Goal: Information Seeking & Learning: Learn about a topic

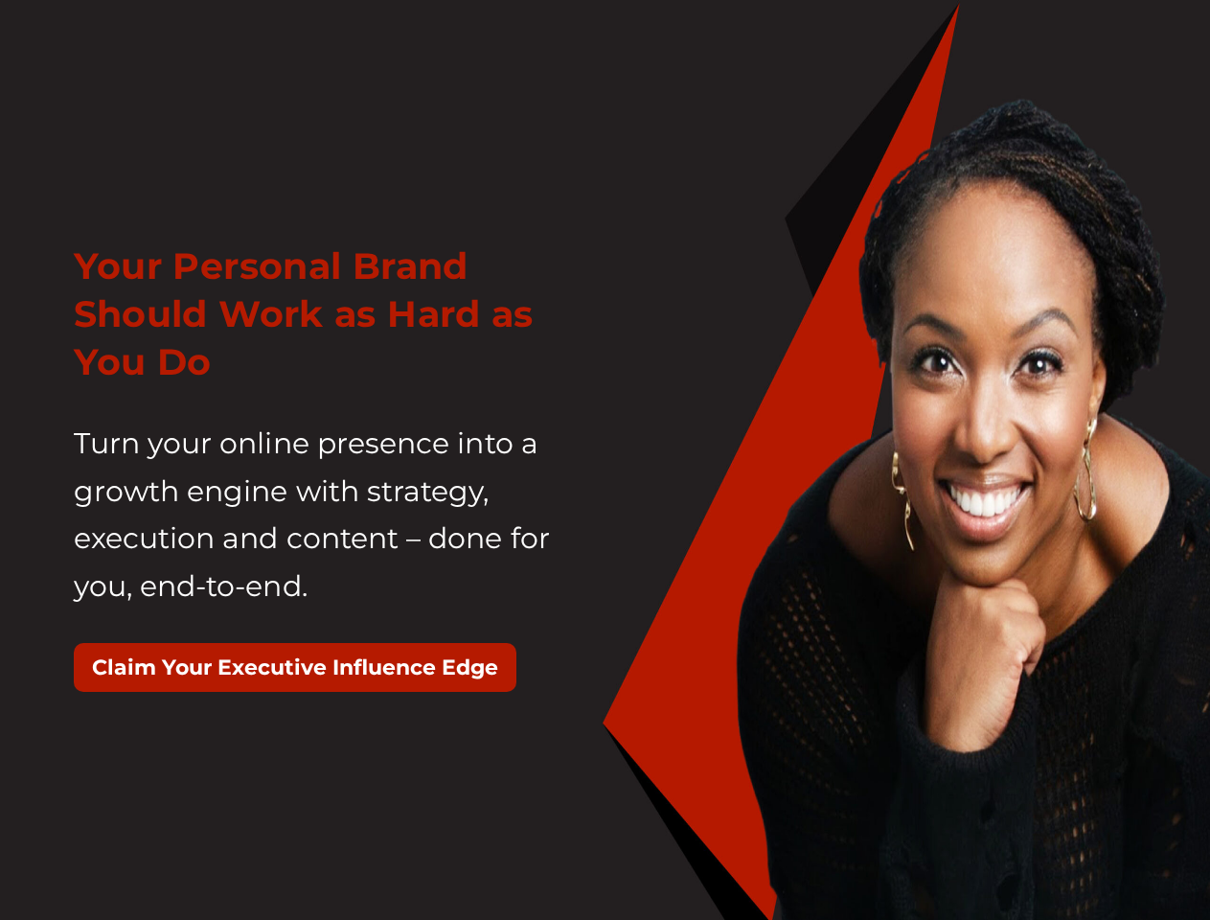
click at [605, 460] on div "Your Personal Brand Should Work as Hard as You Do Turn your online presence int…" at bounding box center [332, 476] width 546 height 516
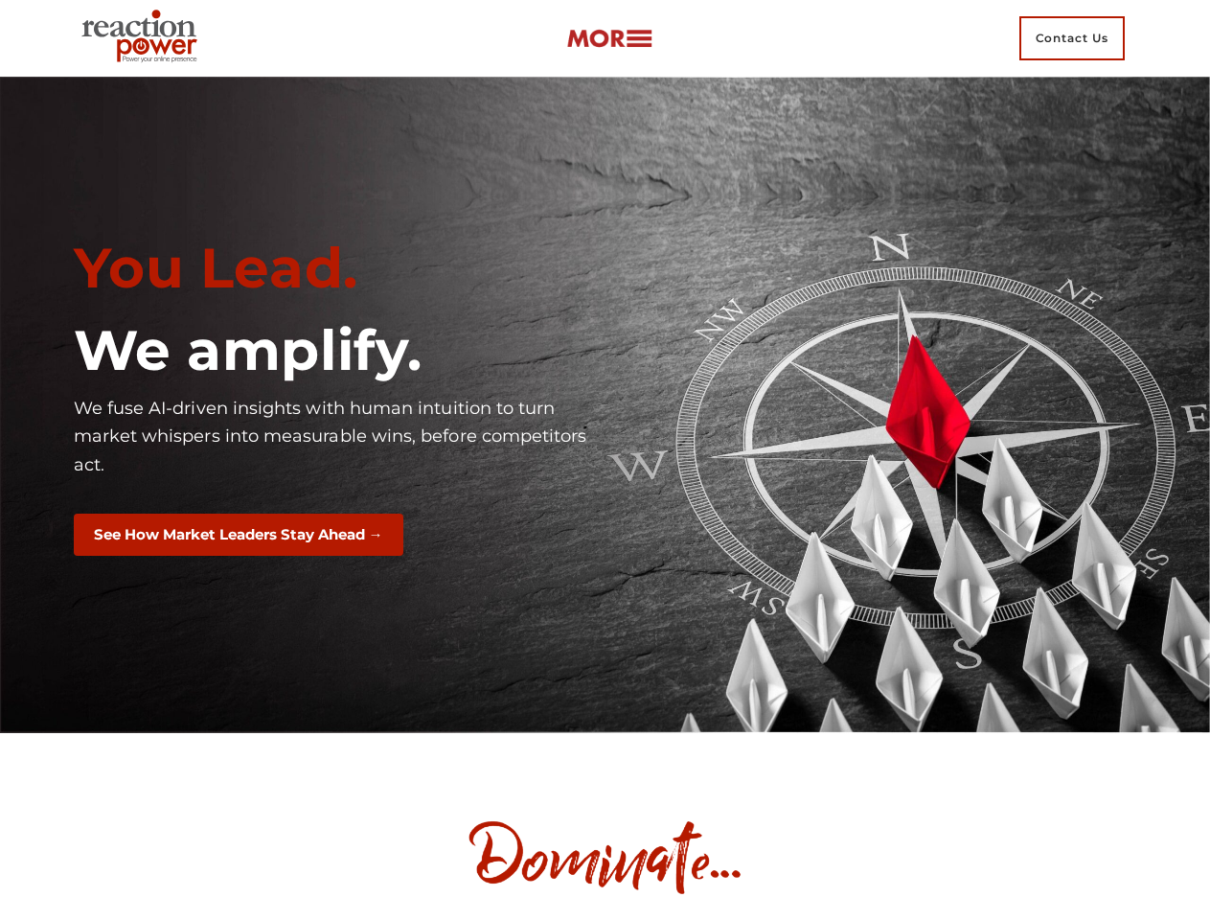
click at [605, 460] on div "You Lead. We amplify. We fuse AI-driven insights with human intuition to turn m…" at bounding box center [332, 404] width 546 height 369
